Goal: Transaction & Acquisition: Purchase product/service

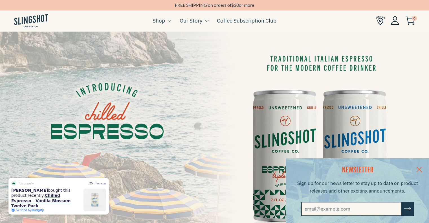
click at [423, 170] on link at bounding box center [419, 169] width 20 height 22
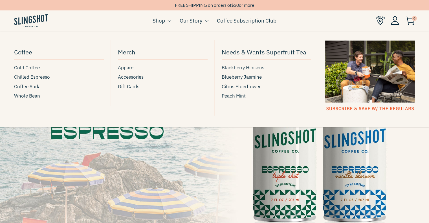
click at [235, 70] on span "Blackberry Hibiscus" at bounding box center [243, 68] width 43 height 8
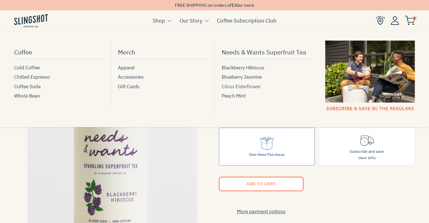
click at [235, 87] on span "Citrus Elderflower" at bounding box center [241, 87] width 39 height 8
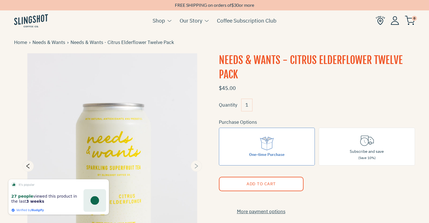
click at [196, 166] on icon "Next" at bounding box center [196, 166] width 7 height 7
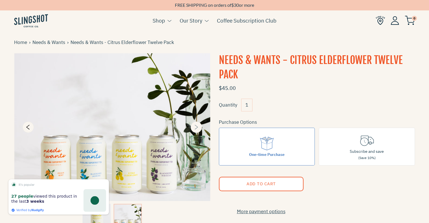
click at [195, 129] on icon "Next" at bounding box center [196, 127] width 3 height 5
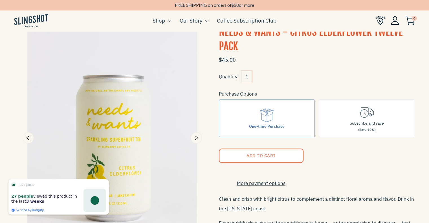
scroll to position [28, 0]
click at [31, 137] on icon "Previous" at bounding box center [28, 138] width 7 height 7
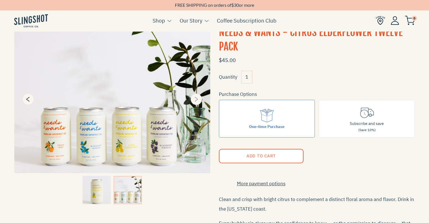
click at [199, 101] on icon "Next" at bounding box center [196, 99] width 7 height 7
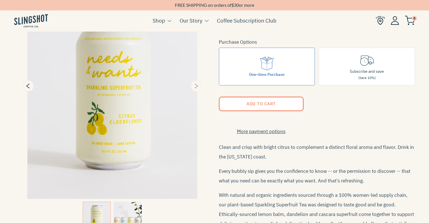
scroll to position [80, 0]
